Goal: Task Accomplishment & Management: Complete application form

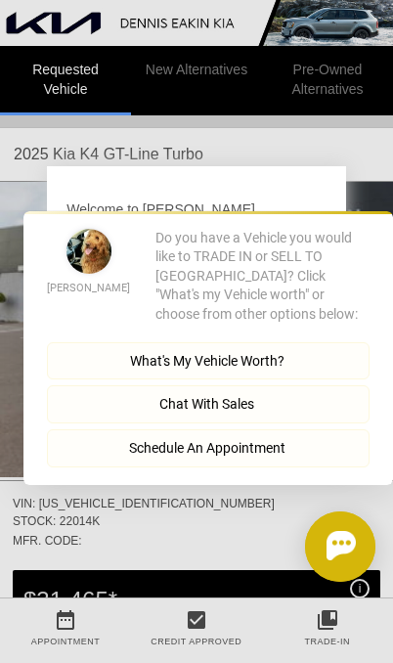
click at [375, 206] on button "Close" at bounding box center [365, 197] width 55 height 19
click at [377, 203] on icon "button" at bounding box center [380, 198] width 7 height 11
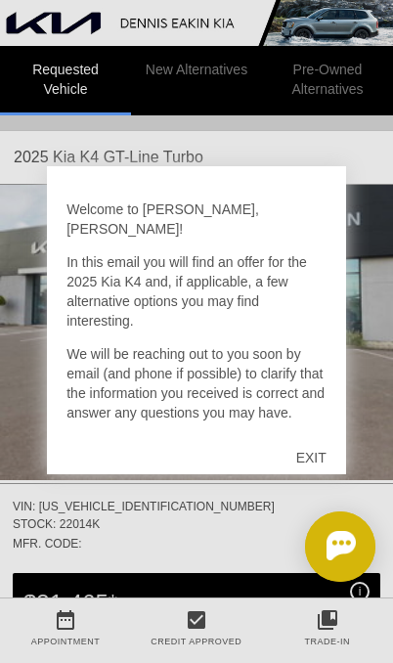
click at [330, 454] on div "EXIT" at bounding box center [311, 457] width 69 height 59
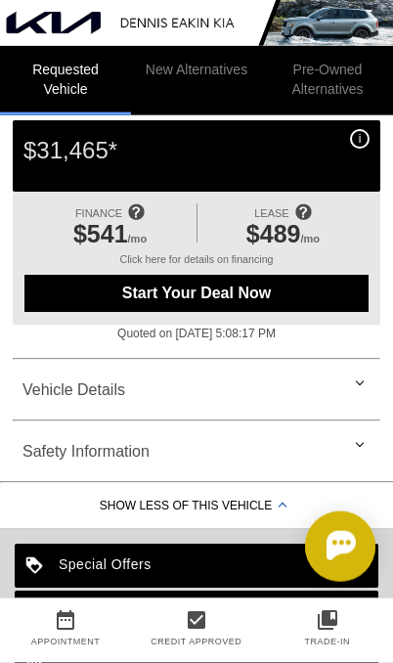
scroll to position [455, 0]
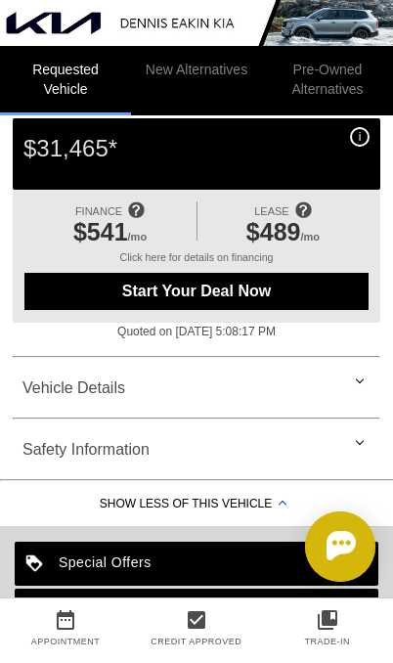
click at [358, 379] on div "Vehicle Details" at bounding box center [197, 388] width 368 height 47
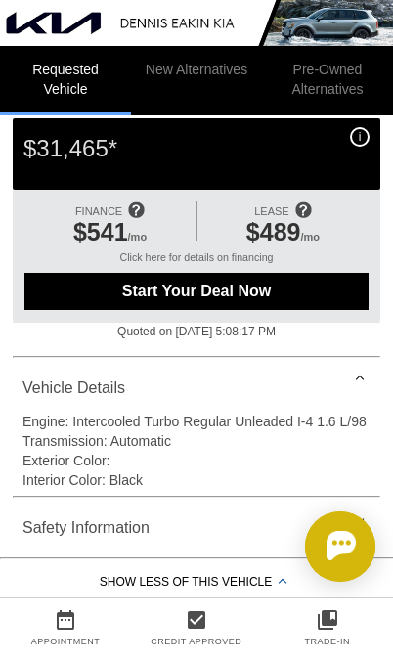
click at [350, 381] on div "Vehicle Details" at bounding box center [197, 388] width 368 height 47
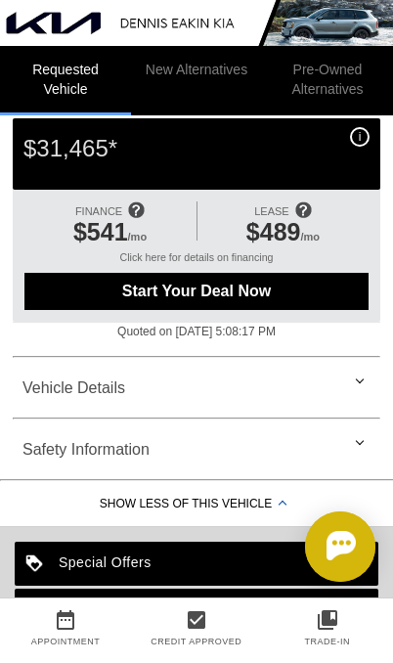
click at [344, 451] on div "Safety Information" at bounding box center [197, 449] width 368 height 47
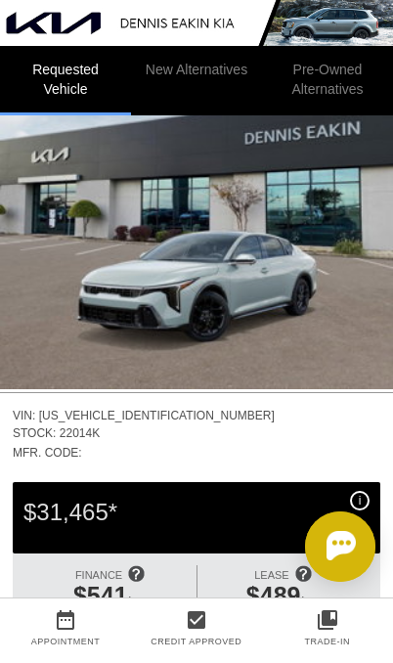
scroll to position [90, 0]
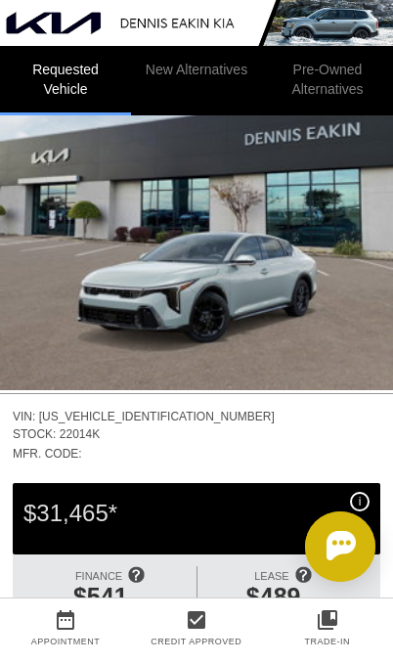
click at [359, 275] on img at bounding box center [196, 242] width 393 height 295
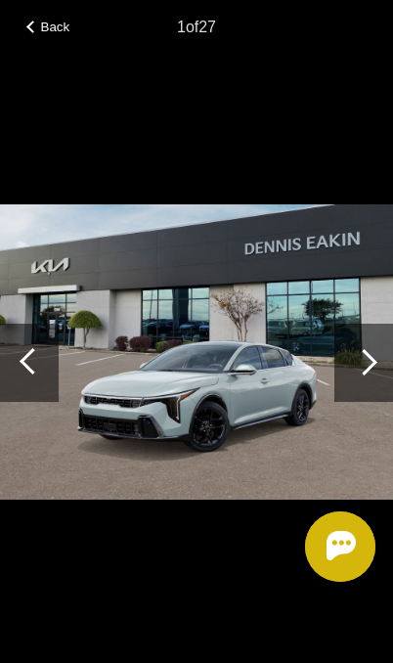
click at [360, 345] on div at bounding box center [363, 363] width 59 height 78
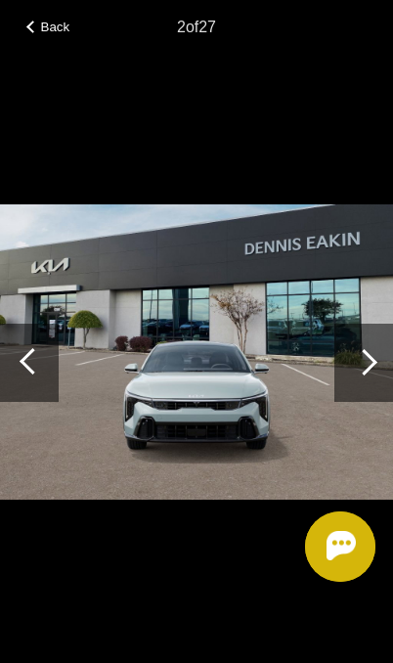
click at [357, 351] on div at bounding box center [363, 363] width 59 height 78
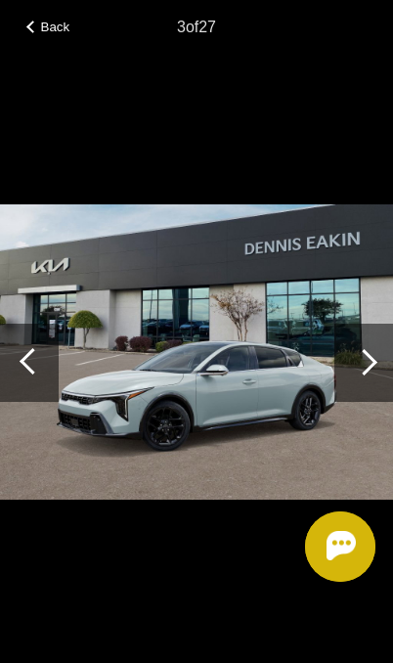
click at [355, 353] on div at bounding box center [363, 363] width 59 height 78
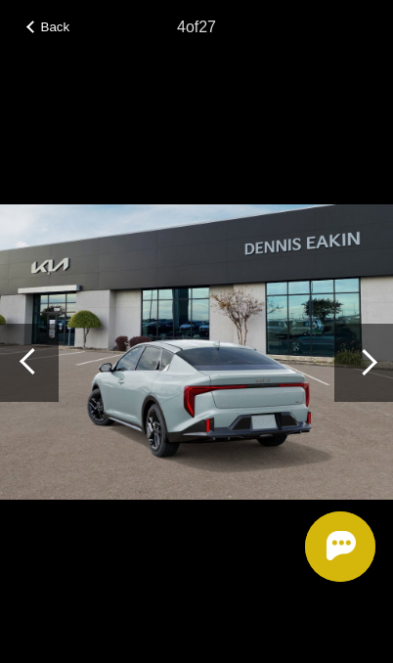
click at [353, 358] on div at bounding box center [363, 363] width 59 height 78
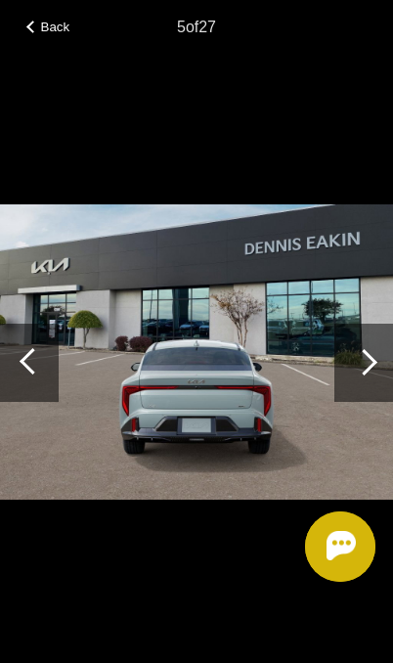
click at [353, 357] on div at bounding box center [363, 363] width 59 height 78
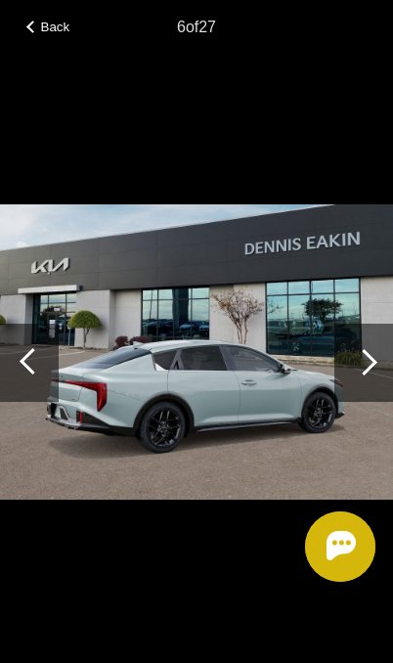
click at [356, 341] on div at bounding box center [363, 363] width 59 height 78
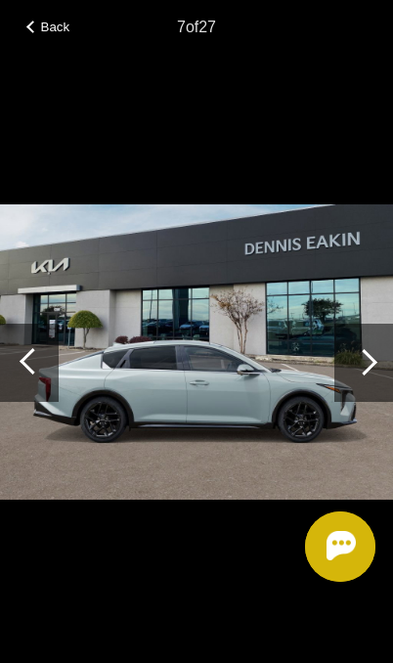
click at [354, 356] on div at bounding box center [363, 363] width 59 height 78
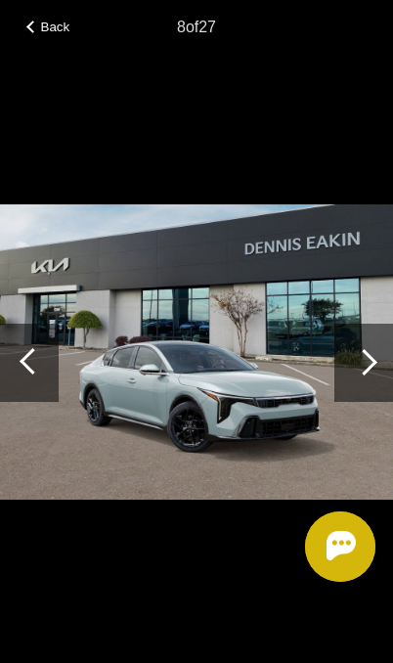
click at [356, 352] on div at bounding box center [363, 363] width 59 height 78
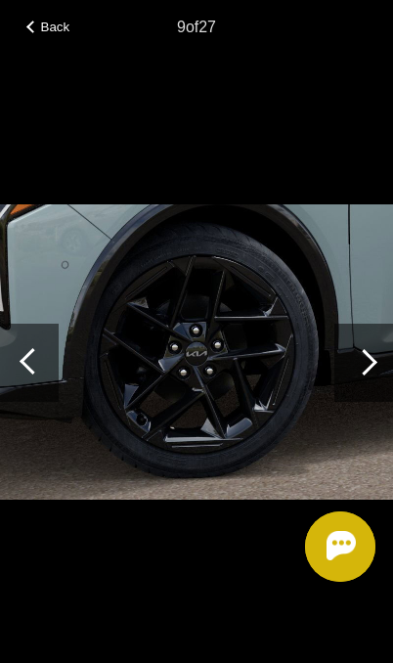
click at [359, 352] on div at bounding box center [363, 363] width 59 height 78
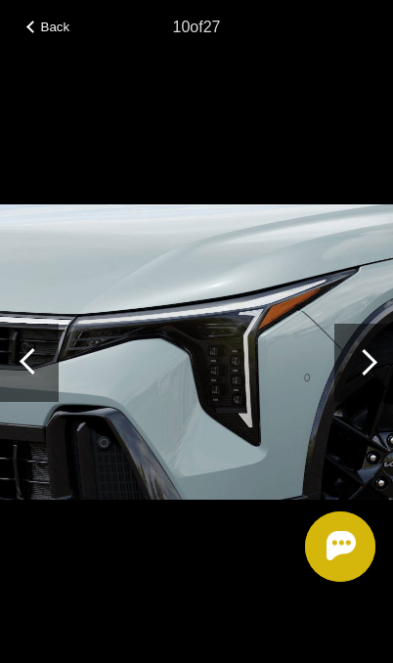
click at [361, 348] on div at bounding box center [363, 363] width 59 height 78
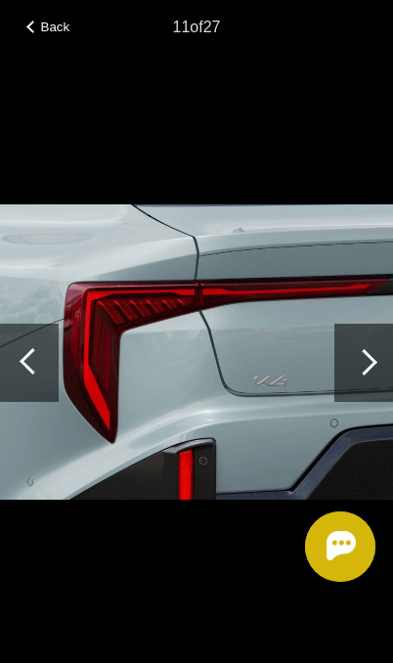
click at [362, 343] on div at bounding box center [363, 363] width 59 height 78
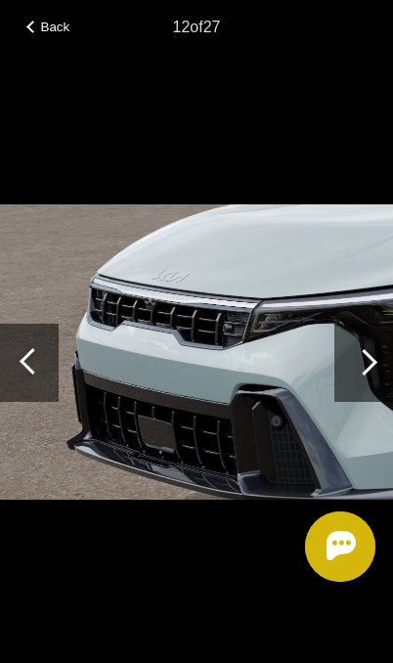
click at [357, 357] on div at bounding box center [364, 362] width 26 height 26
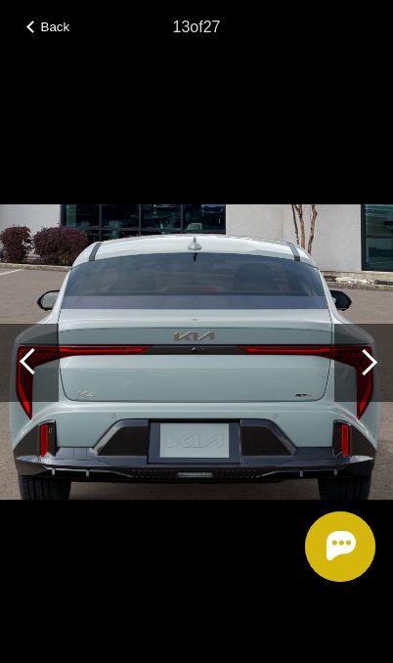
click at [360, 347] on div at bounding box center [363, 363] width 59 height 78
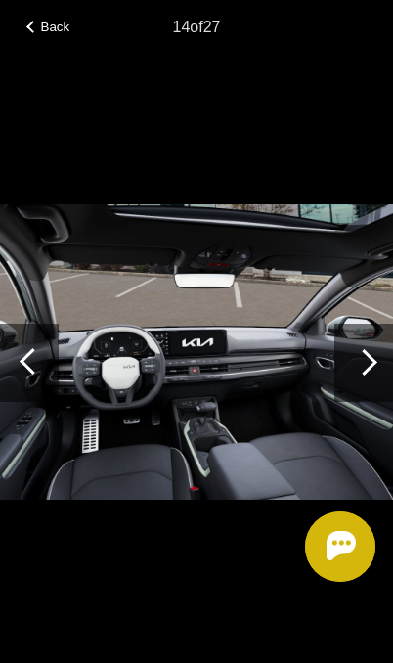
click at [360, 349] on div at bounding box center [363, 363] width 59 height 78
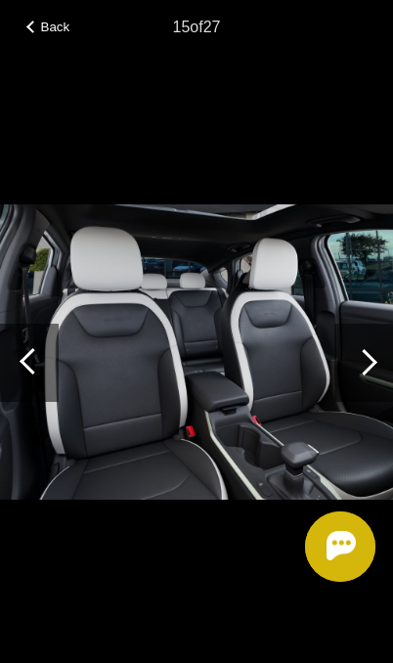
click at [366, 334] on div at bounding box center [363, 363] width 59 height 78
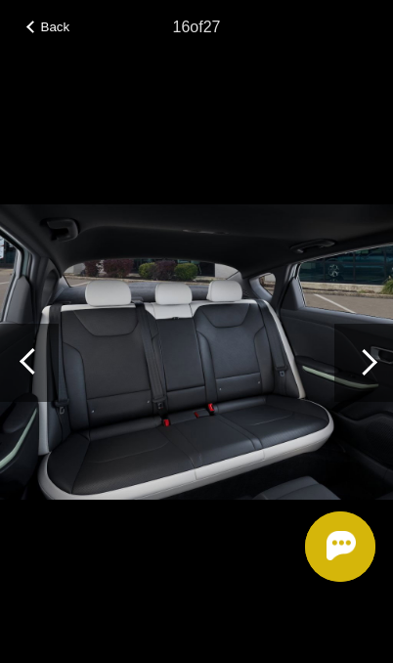
click at [356, 364] on div at bounding box center [364, 362] width 26 height 26
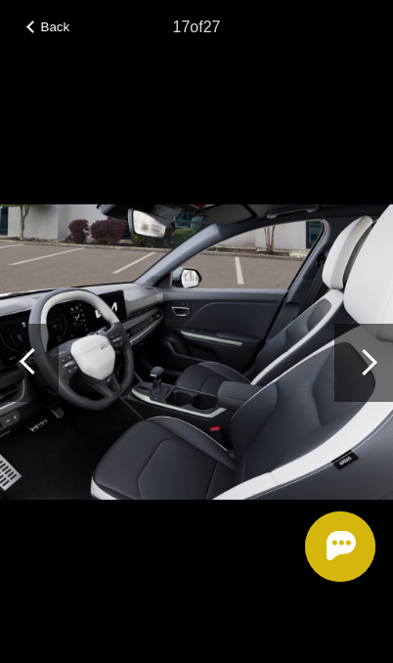
click at [361, 360] on div at bounding box center [364, 362] width 26 height 26
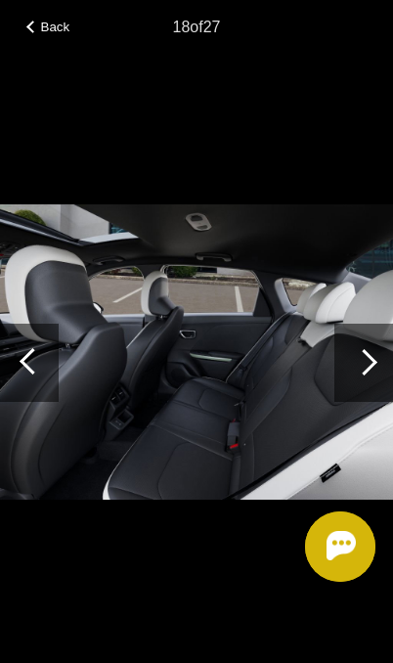
click at [362, 353] on div at bounding box center [364, 362] width 26 height 26
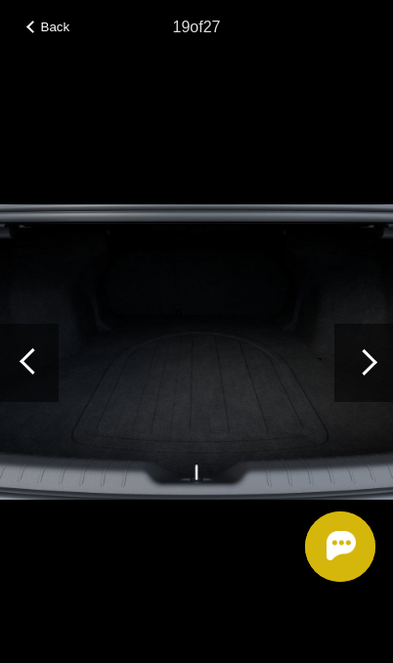
click at [360, 355] on div at bounding box center [364, 362] width 26 height 26
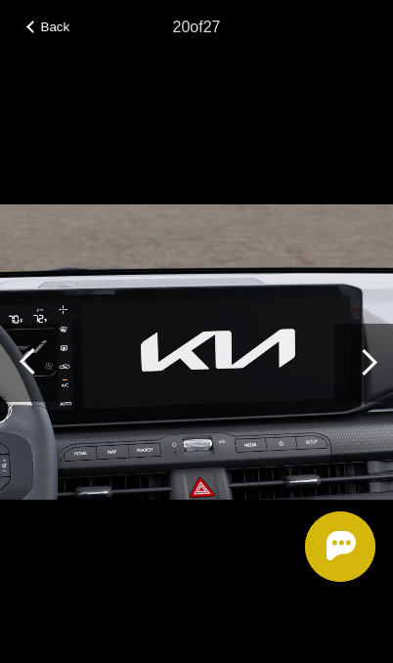
click at [360, 354] on div at bounding box center [364, 362] width 26 height 26
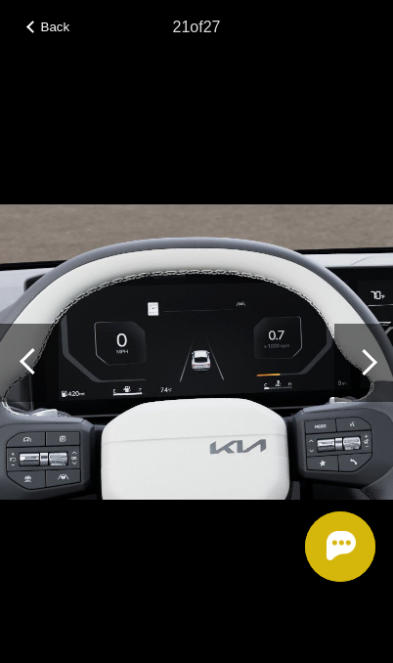
click at [361, 348] on div at bounding box center [363, 363] width 59 height 78
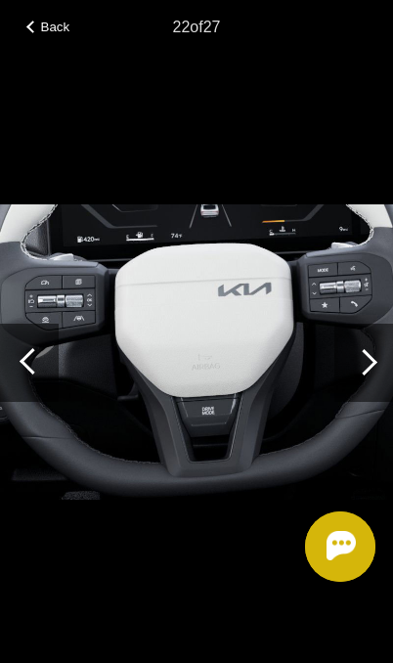
click at [361, 346] on div at bounding box center [363, 363] width 59 height 78
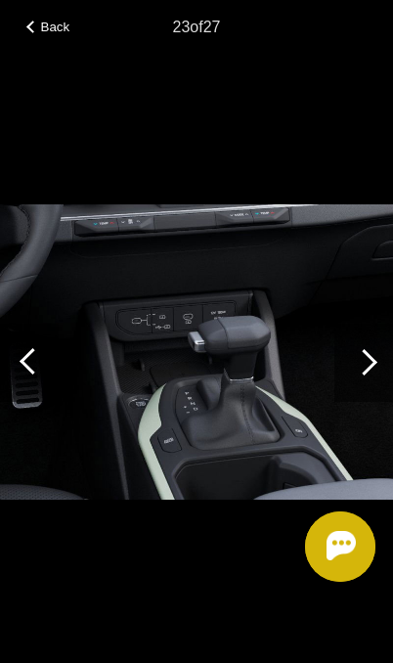
click at [362, 345] on div at bounding box center [363, 363] width 59 height 78
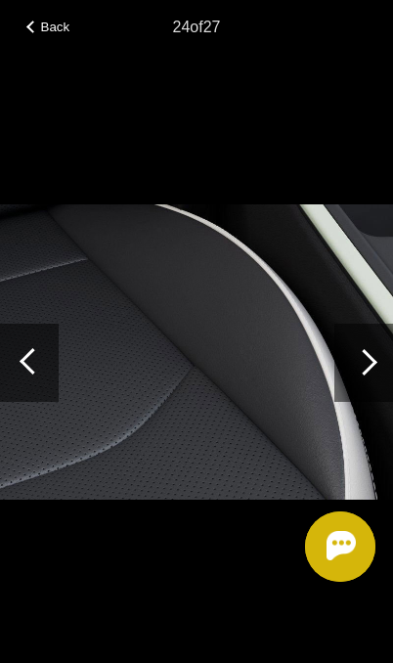
click at [359, 360] on div at bounding box center [364, 362] width 26 height 26
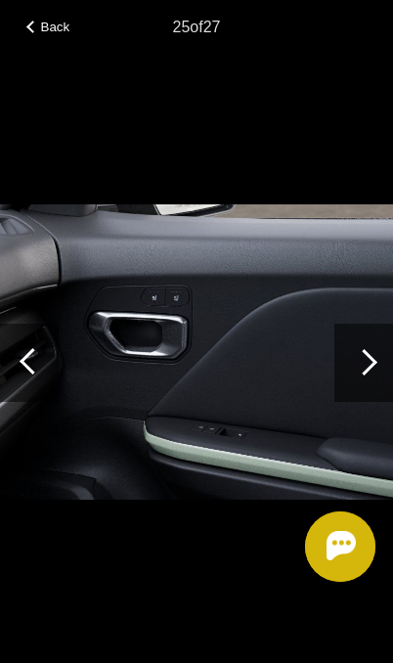
click at [360, 352] on div at bounding box center [363, 363] width 59 height 78
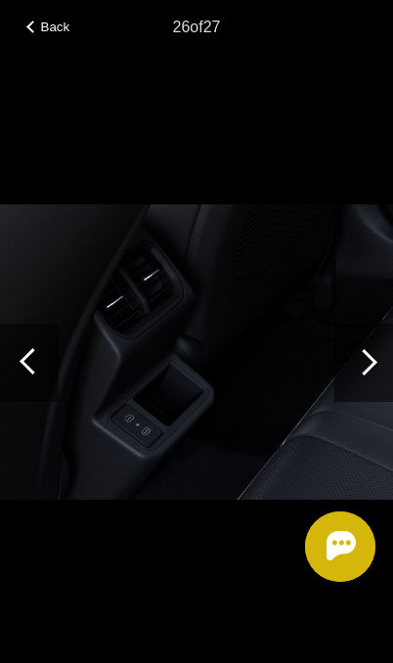
click at [362, 338] on div at bounding box center [363, 363] width 59 height 78
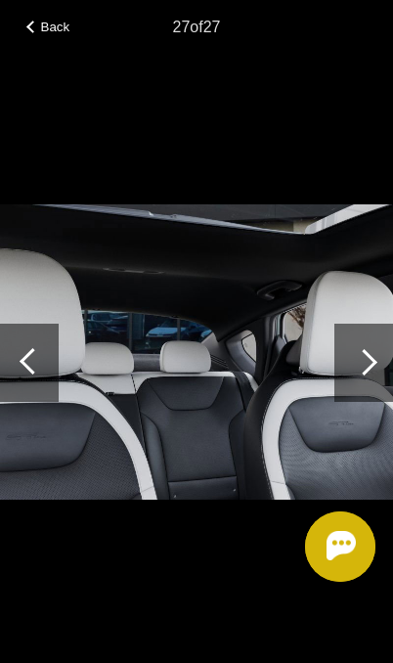
click at [360, 345] on div at bounding box center [363, 363] width 59 height 78
